Goal: Communication & Community: Answer question/provide support

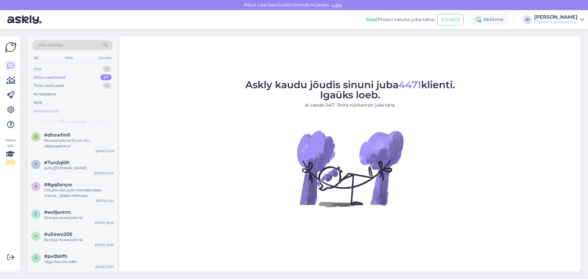
click at [77, 112] on div "Arhiveeritud" at bounding box center [72, 111] width 80 height 9
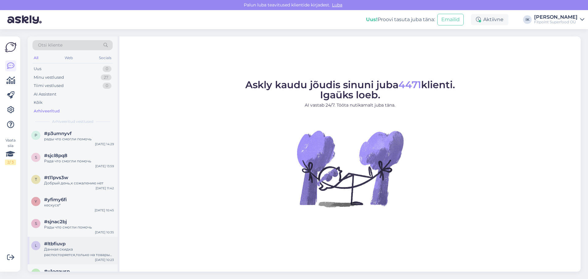
scroll to position [766, 0]
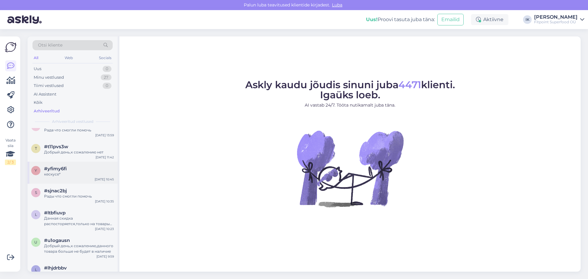
click at [84, 172] on div "#yfimy6fi" at bounding box center [79, 169] width 70 height 6
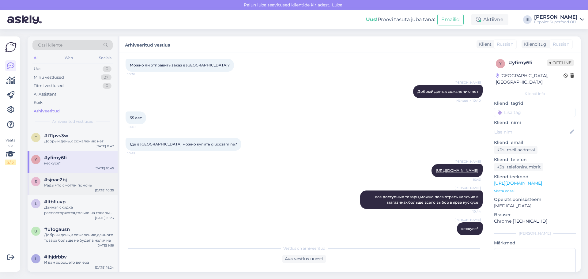
scroll to position [796, 0]
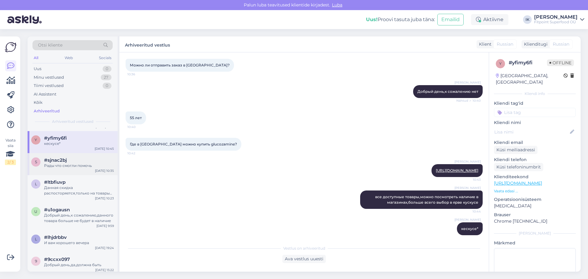
click at [82, 168] on div "Рады что смогли помочь" at bounding box center [79, 166] width 70 height 6
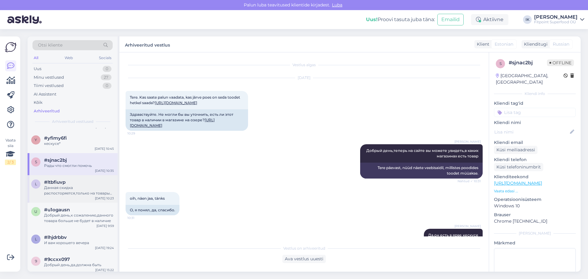
click at [93, 194] on div "Данная скидка распосторяется,только на товары iconfit,это указано в условиях ка…" at bounding box center [79, 190] width 70 height 11
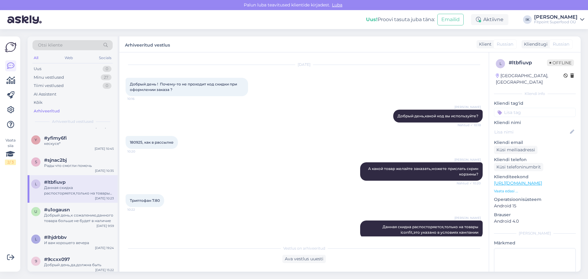
scroll to position [127, 0]
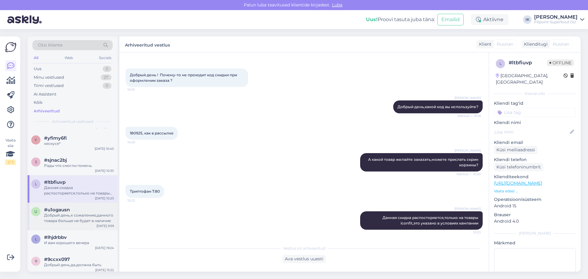
click at [66, 213] on span "#u1ogausn" at bounding box center [57, 210] width 26 height 6
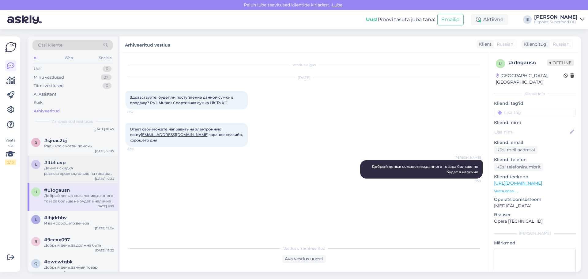
scroll to position [827, 0]
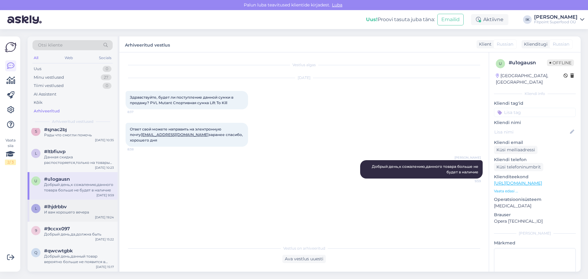
click at [76, 215] on div "И вам хорошего вечера" at bounding box center [79, 212] width 70 height 6
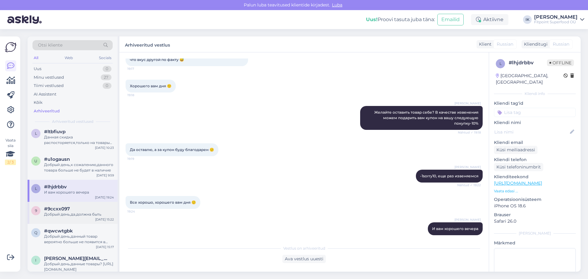
scroll to position [858, 0]
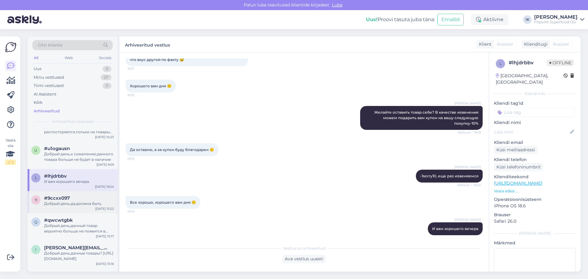
click at [74, 213] on div "9 #9ccxx097 Добрый день,да,должна быть [DATE] 15:22" at bounding box center [73, 202] width 90 height 22
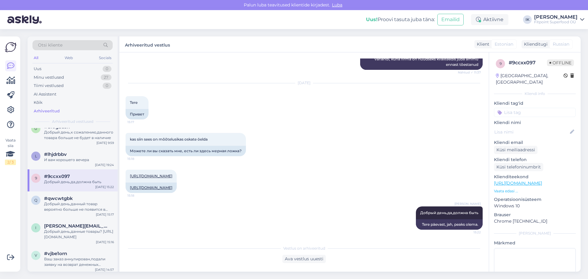
scroll to position [888, 0]
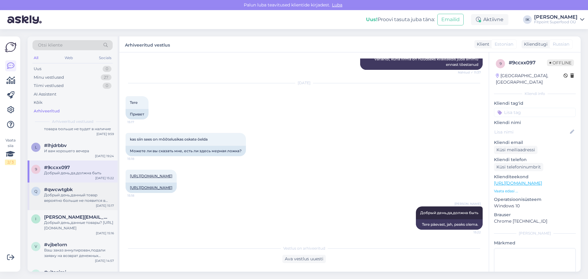
click at [87, 203] on div "Добрый день,данный товар вероятно больше не появится в продаже" at bounding box center [79, 197] width 70 height 11
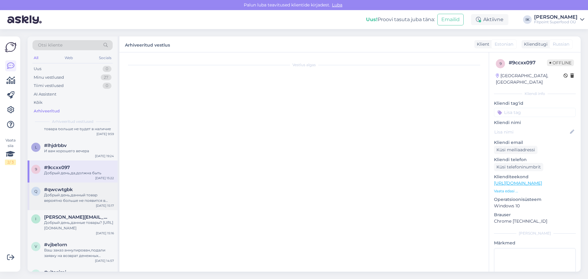
scroll to position [0, 0]
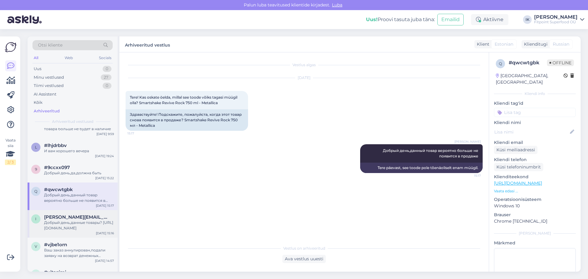
click at [85, 220] on span "[PERSON_NAME][EMAIL_ADDRESS][DOMAIN_NAME]" at bounding box center [76, 217] width 64 height 6
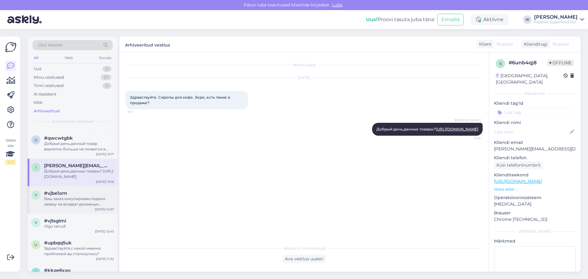
scroll to position [949, 0]
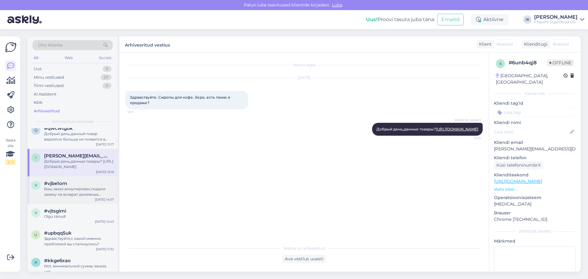
click at [79, 197] on div "Ваш заказ аннулирован,подали заявку на возврат денежных средств" at bounding box center [79, 191] width 70 height 11
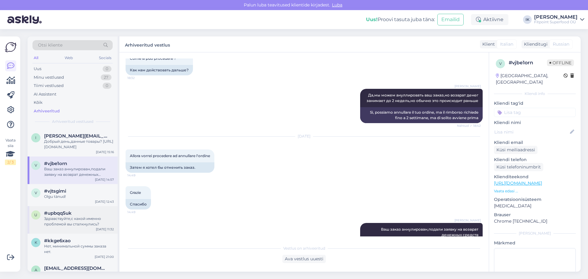
scroll to position [980, 0]
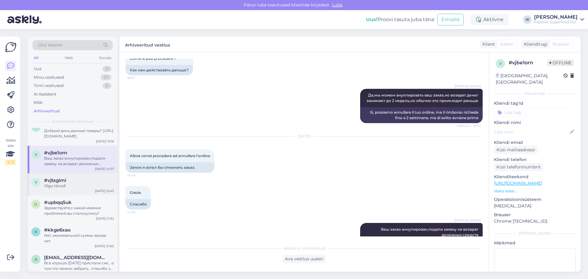
click at [71, 183] on div "#vjtsgimi" at bounding box center [79, 181] width 70 height 6
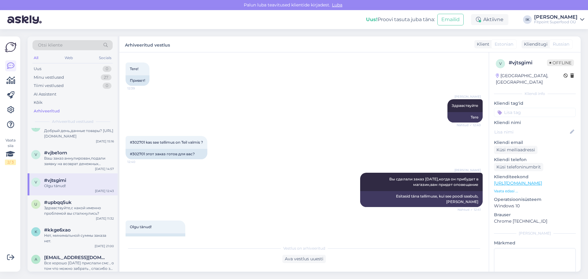
scroll to position [208, 0]
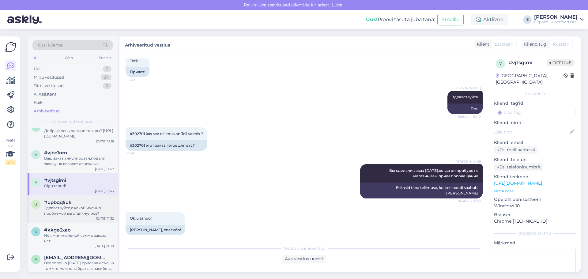
click at [78, 216] on div "Здравствуйте,с какой именно проблемой вы сталкнулись?" at bounding box center [79, 210] width 70 height 11
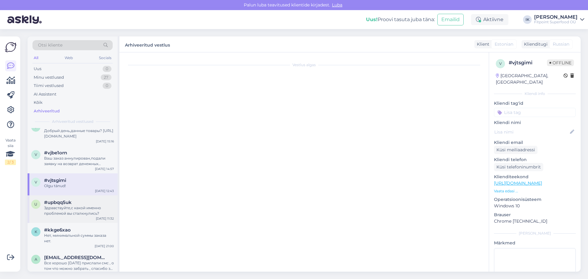
scroll to position [0, 0]
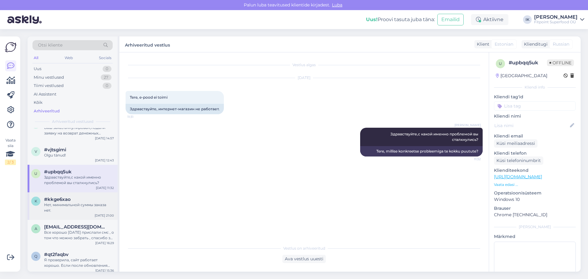
click at [90, 210] on div "Нет, минимальной суммы заказа нет." at bounding box center [79, 207] width 70 height 11
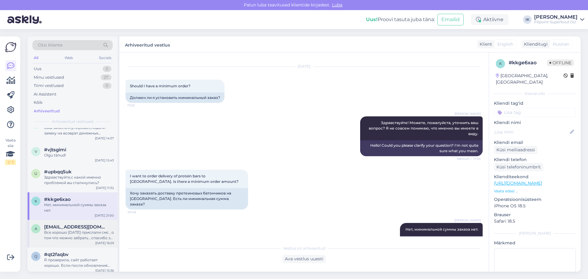
click at [83, 236] on div "Все хорошо [DATE] прислали смс , о том что можно забрать , спасибо за ответ" at bounding box center [79, 235] width 70 height 11
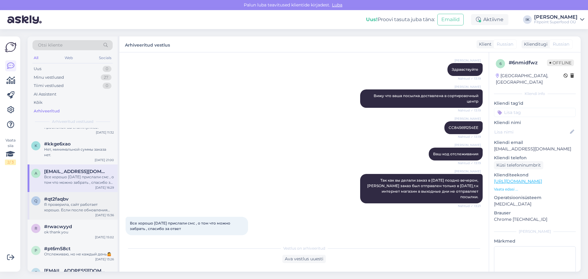
scroll to position [1072, 0]
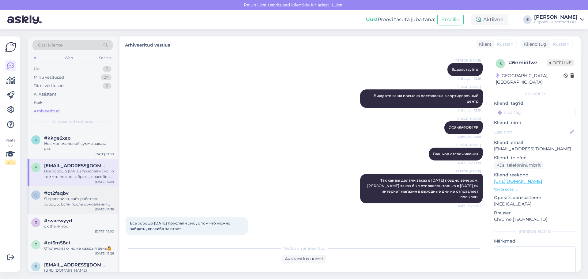
click at [82, 207] on div "Я проверила, сайт работает хорошо. Если после обновления эта ошибка останется, …" at bounding box center [79, 201] width 70 height 11
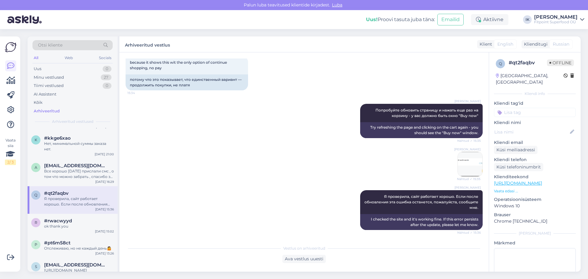
scroll to position [259, 0]
click at [79, 224] on div "#rwacwyyd" at bounding box center [79, 221] width 70 height 6
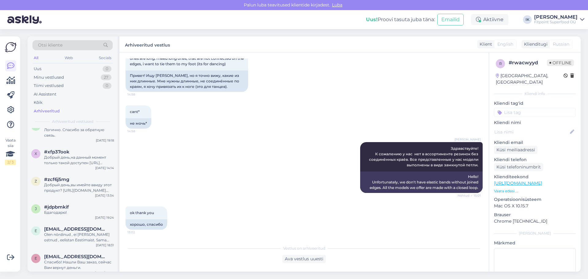
scroll to position [1256, 0]
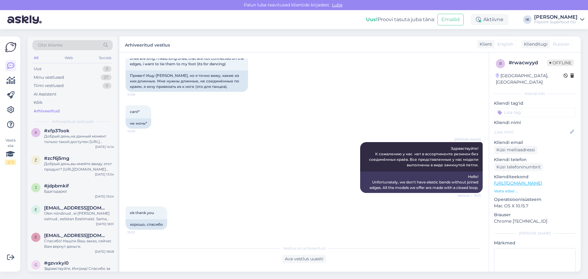
click at [81, 222] on div "Olen nördinud , ei [PERSON_NAME] ostnud , eelistan Eestimaist. Sama hinnaga Ees…" at bounding box center [79, 216] width 70 height 11
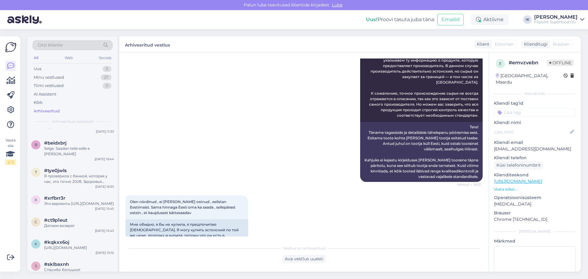
scroll to position [0, 0]
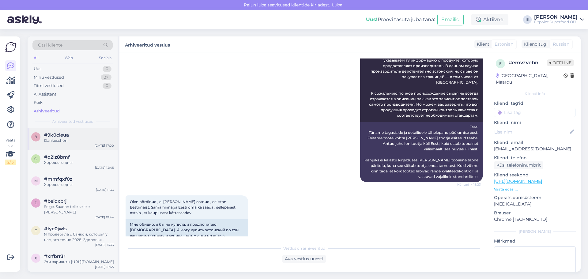
click at [77, 142] on div "Dankeschön!" at bounding box center [79, 141] width 70 height 6
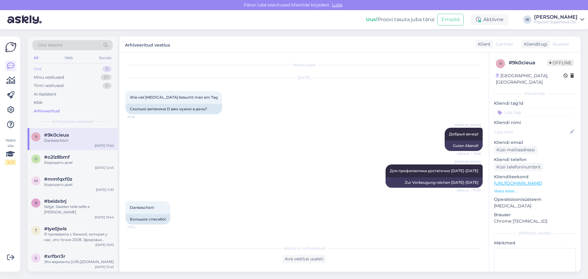
click at [58, 70] on div "Uus 0" at bounding box center [72, 69] width 80 height 9
